Goal: Task Accomplishment & Management: Manage account settings

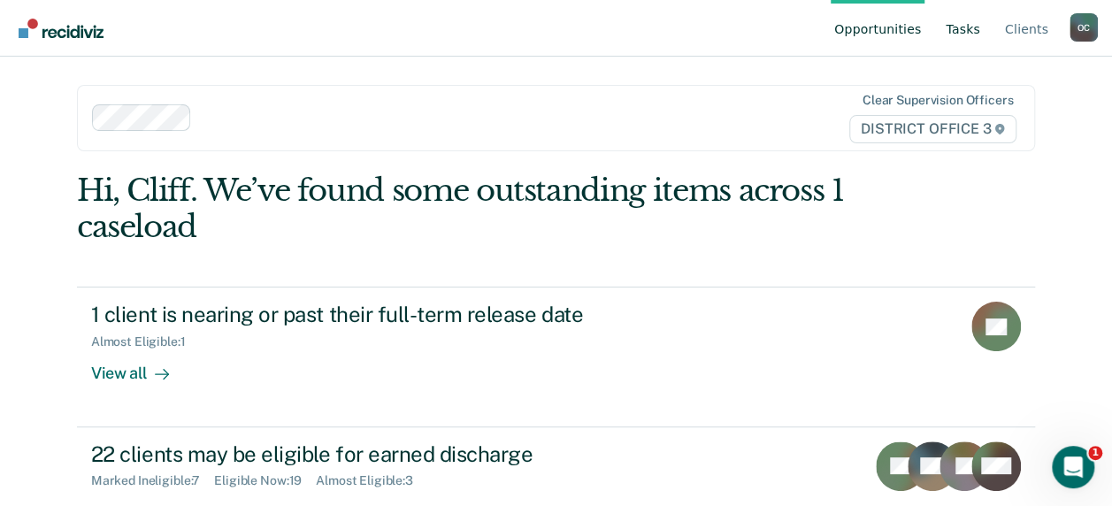
click at [968, 22] on link "Tasks" at bounding box center [963, 28] width 42 height 57
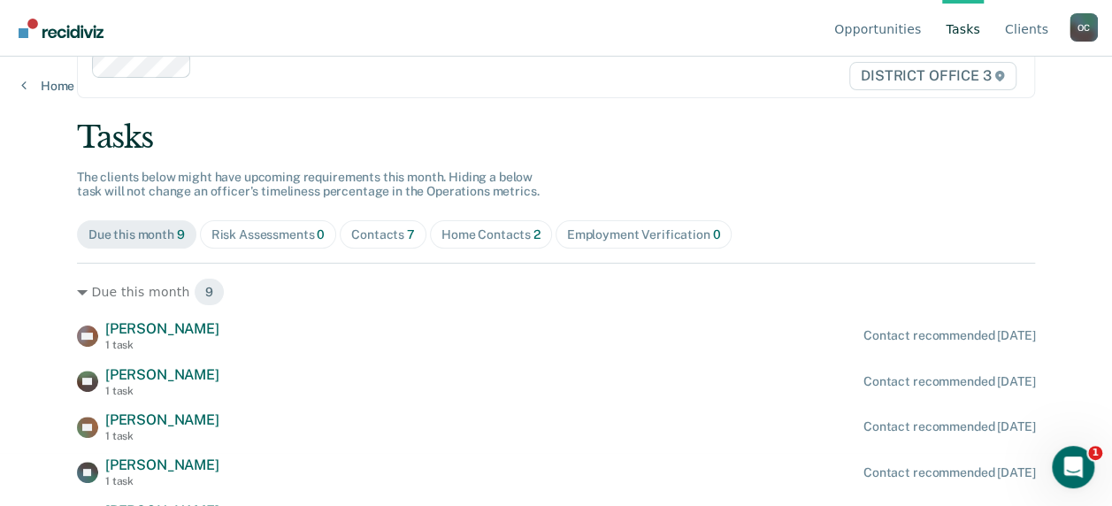
scroll to position [50, 0]
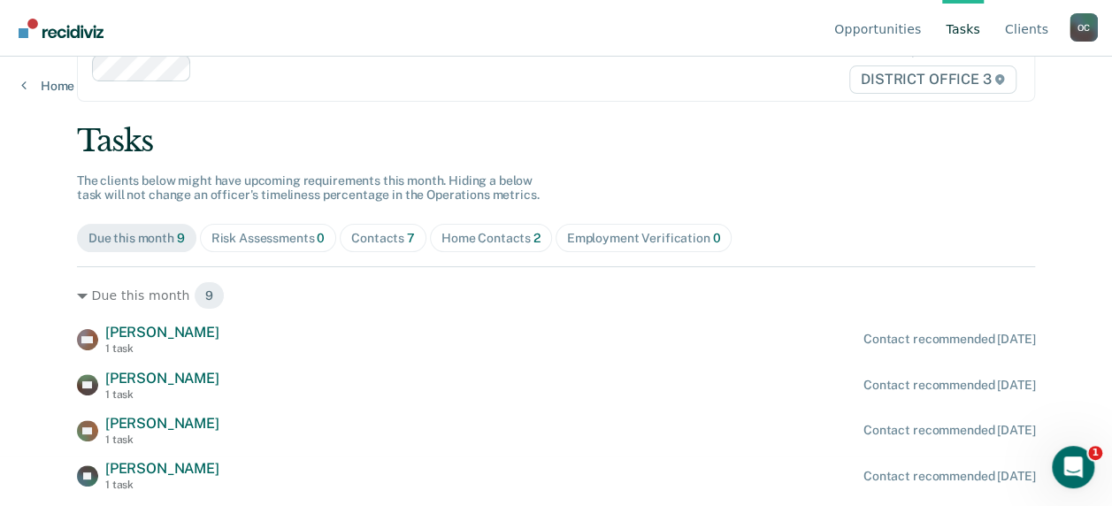
click at [500, 224] on span "Home Contacts 2" at bounding box center [491, 238] width 122 height 28
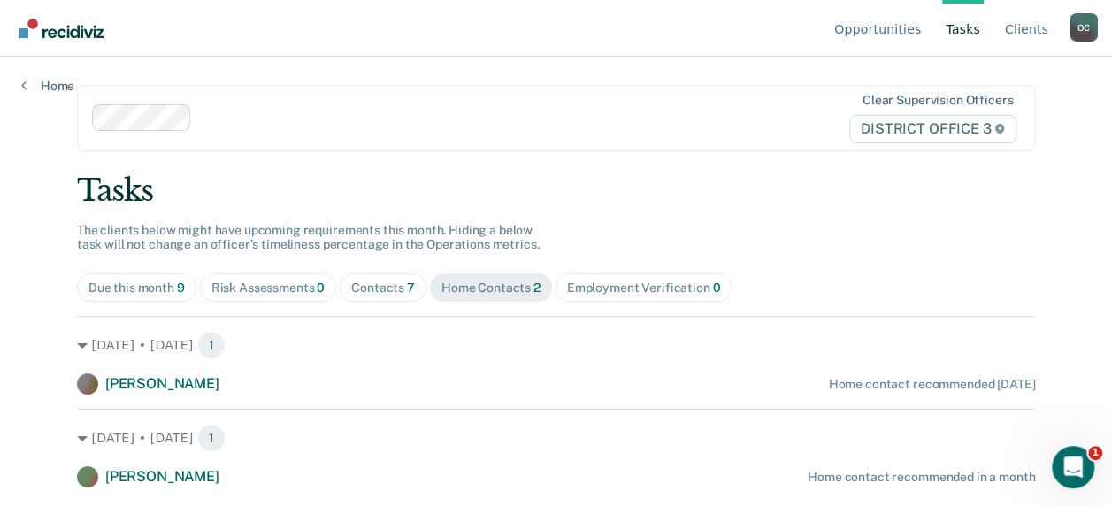
scroll to position [0, 0]
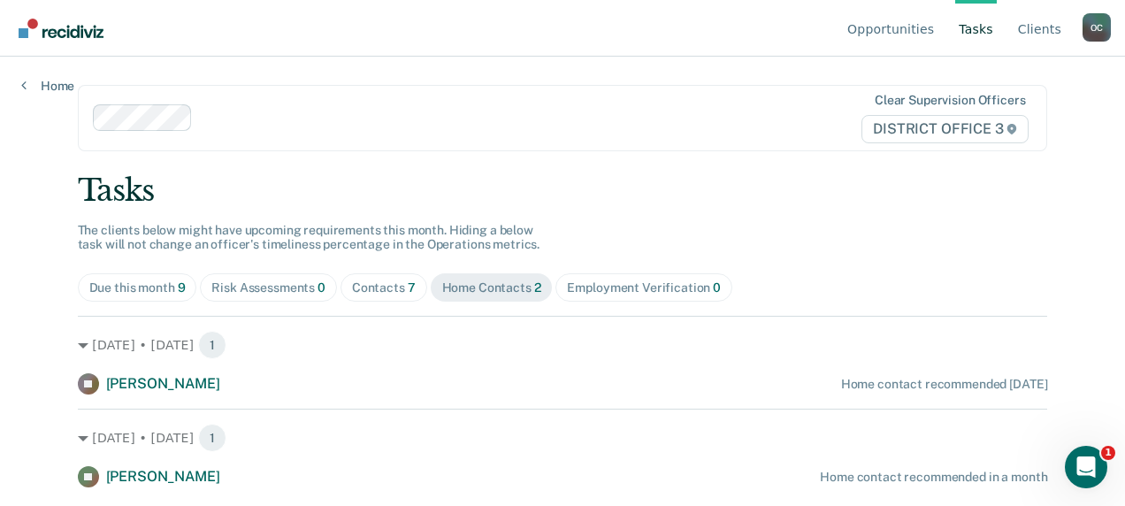
click at [142, 283] on div "Due this month 9" at bounding box center [137, 287] width 96 height 15
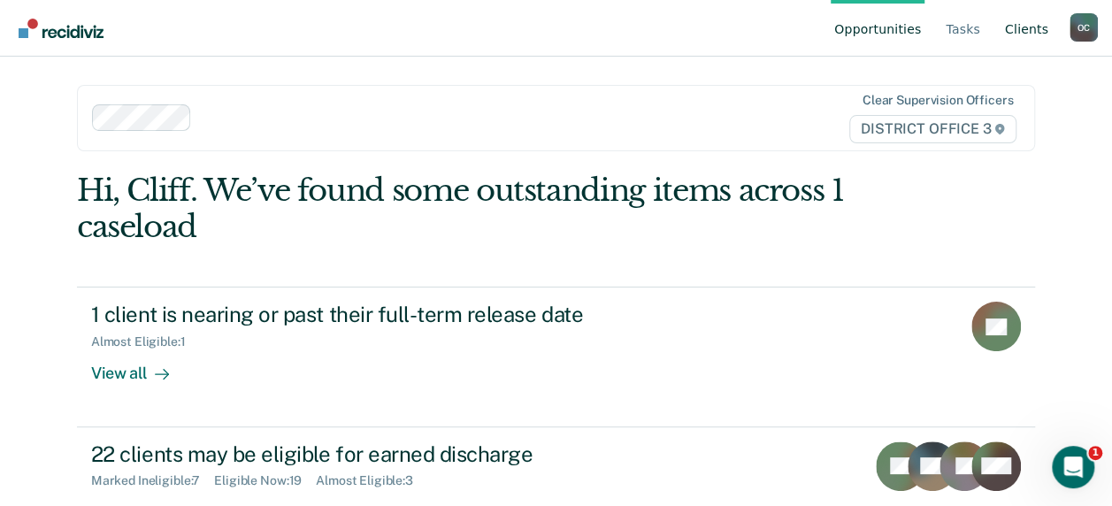
click at [1026, 23] on link "Client s" at bounding box center [1026, 28] width 50 height 57
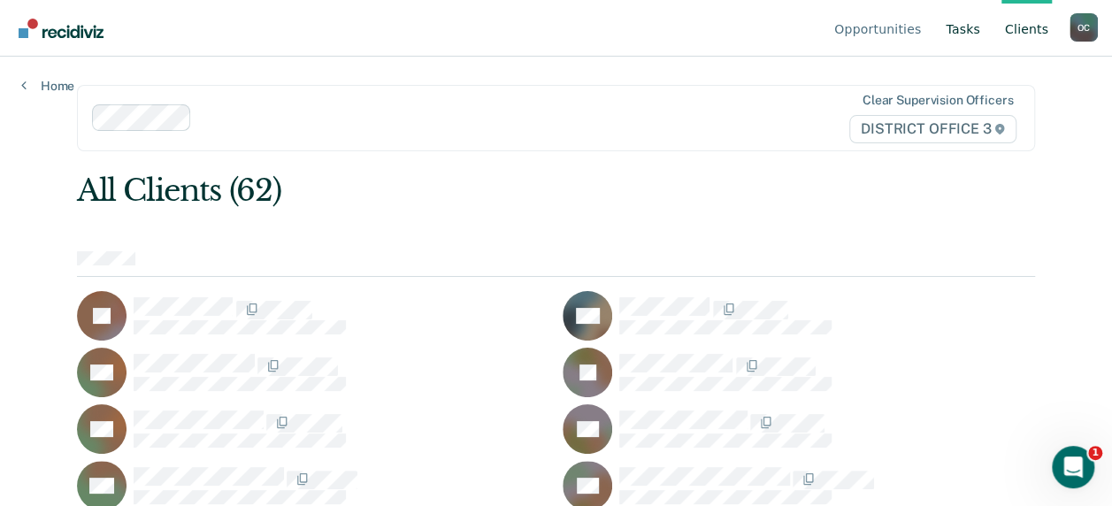
click at [972, 28] on link "Tasks" at bounding box center [963, 28] width 42 height 57
